Goal: Task Accomplishment & Management: Use online tool/utility

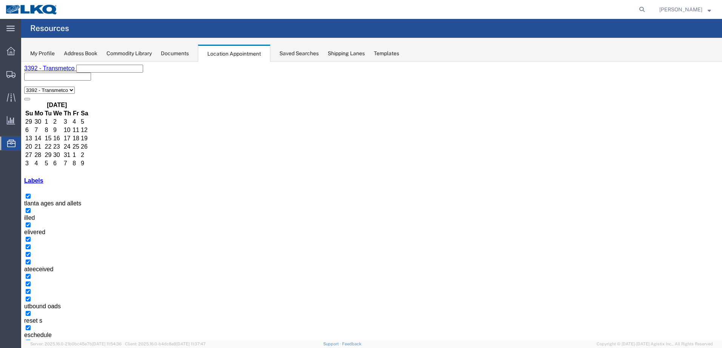
scroll to position [38, 0]
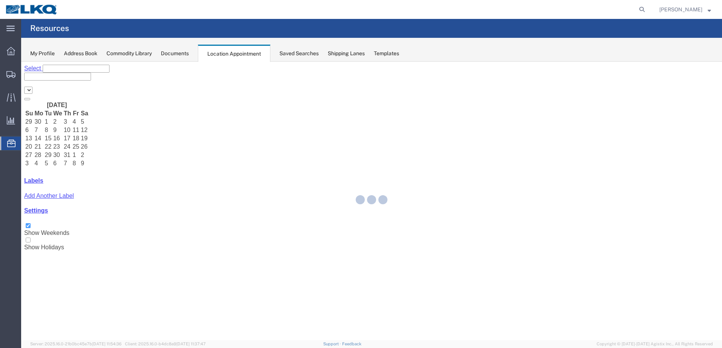
select select "28018"
